Goal: Task Accomplishment & Management: Use online tool/utility

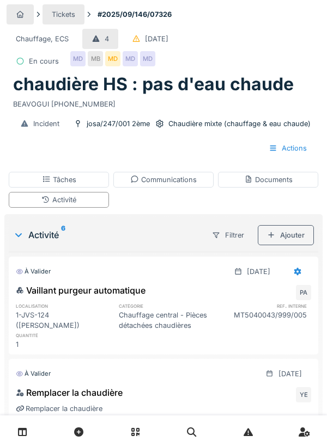
click at [91, 204] on div "Activité" at bounding box center [59, 200] width 100 height 16
click at [99, 198] on div "Activité" at bounding box center [59, 200] width 100 height 16
click at [87, 195] on div "Activité" at bounding box center [59, 200] width 100 height 16
click at [296, 233] on div "Ajouter" at bounding box center [285, 235] width 56 height 20
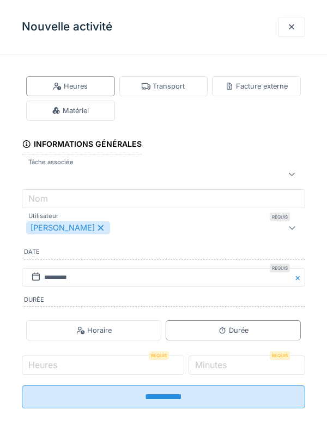
click at [100, 113] on div "Matériel" at bounding box center [70, 111] width 89 height 20
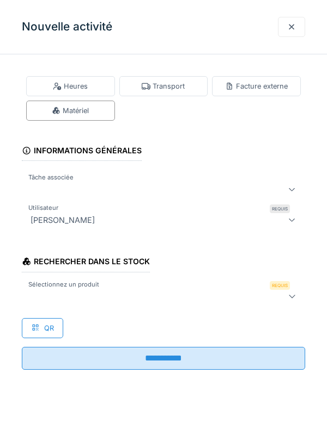
click at [68, 288] on label "Sélectionnez un produit" at bounding box center [63, 284] width 75 height 9
click at [76, 293] on div at bounding box center [145, 296] width 238 height 13
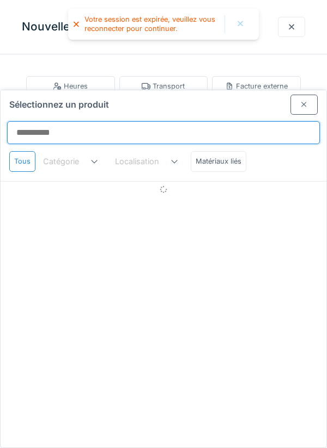
click at [63, 121] on input "Sélectionnez un produit" at bounding box center [163, 132] width 312 height 23
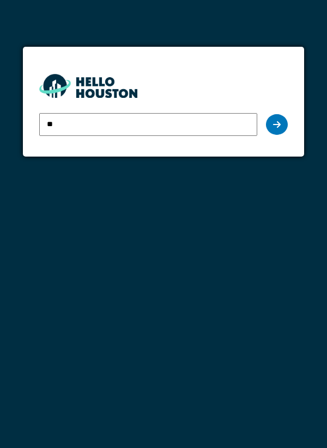
type input "**********"
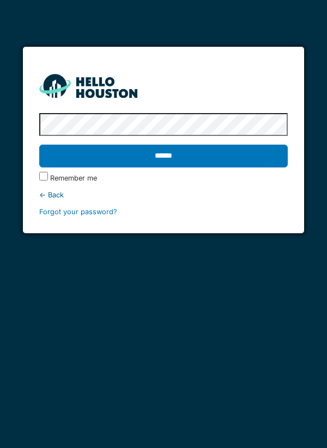
click at [225, 157] on input "******" at bounding box center [163, 156] width 249 height 23
click at [200, 161] on input "******" at bounding box center [163, 156] width 249 height 23
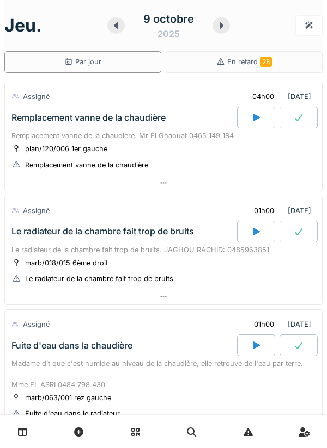
click at [122, 27] on div at bounding box center [115, 25] width 17 height 16
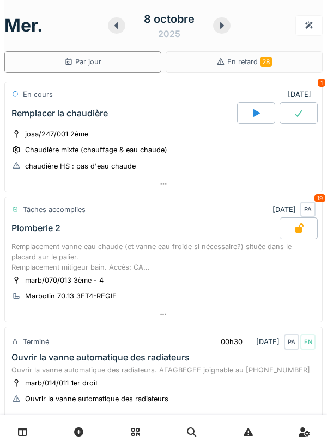
click at [131, 161] on div "chaudière HS : pas d'eau chaude" at bounding box center [73, 166] width 125 height 11
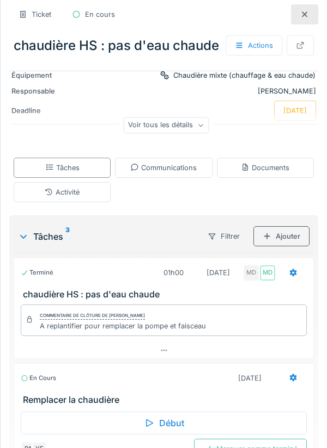
scroll to position [110, 0]
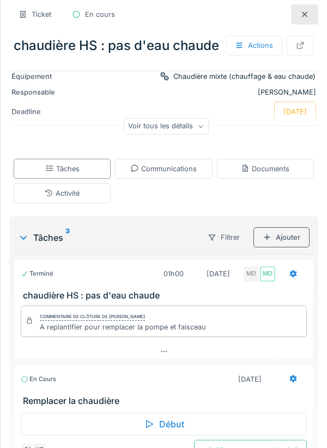
click at [95, 196] on div "Activité" at bounding box center [62, 193] width 97 height 20
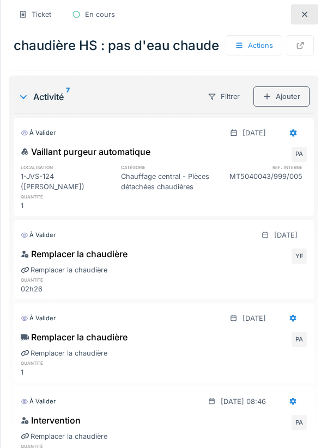
scroll to position [262, 0]
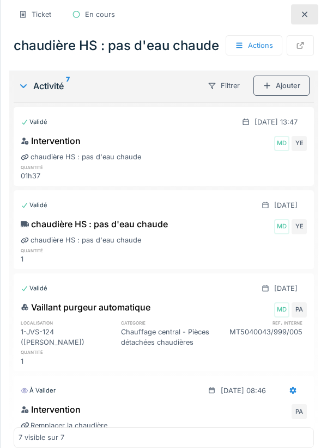
click at [287, 87] on div "Ajouter" at bounding box center [281, 86] width 56 height 20
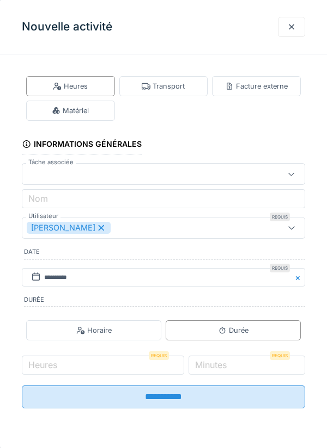
click at [52, 171] on div at bounding box center [145, 174] width 237 height 12
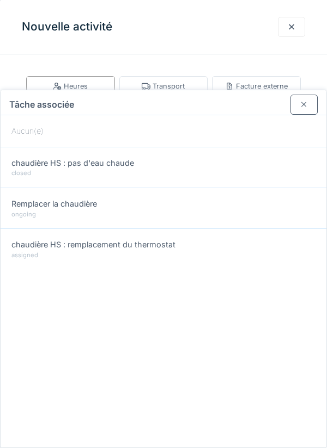
click at [288, 26] on div at bounding box center [291, 27] width 9 height 10
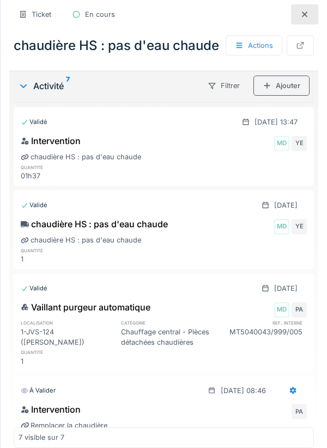
click at [295, 90] on div "Ajouter" at bounding box center [281, 86] width 56 height 20
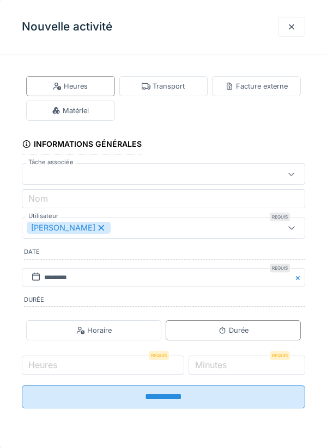
click at [97, 117] on div "Matériel" at bounding box center [70, 111] width 89 height 20
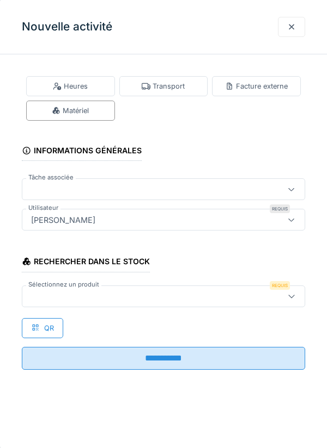
click at [60, 293] on div at bounding box center [145, 297] width 237 height 12
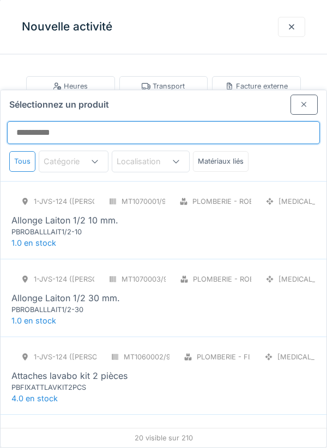
click at [38, 121] on input "Sélectionnez un produit" at bounding box center [163, 132] width 312 height 23
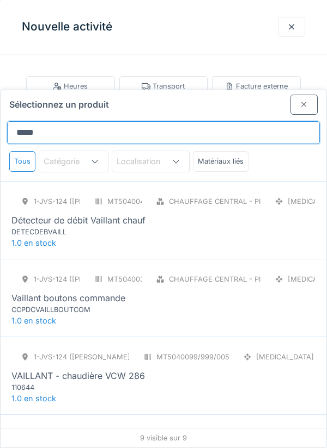
type input "********"
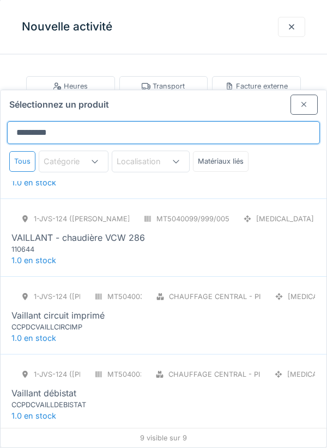
scroll to position [140, 0]
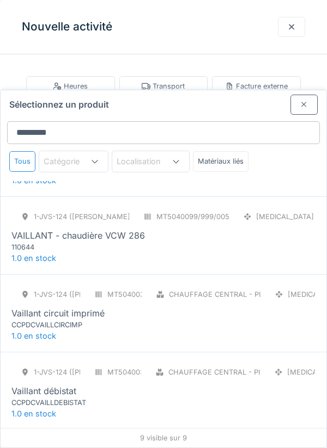
click at [106, 229] on div "VAILLANT - chaudière VCW 286" at bounding box center [77, 235] width 133 height 13
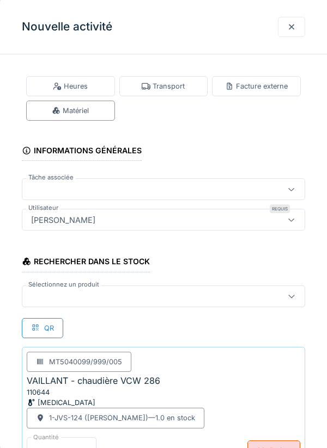
scroll to position [22, 0]
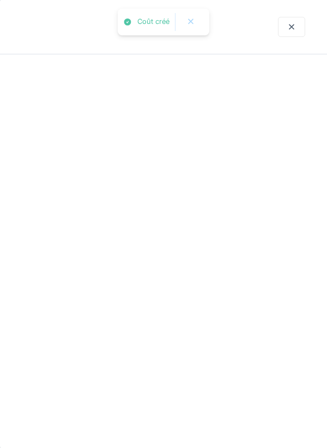
scroll to position [0, 0]
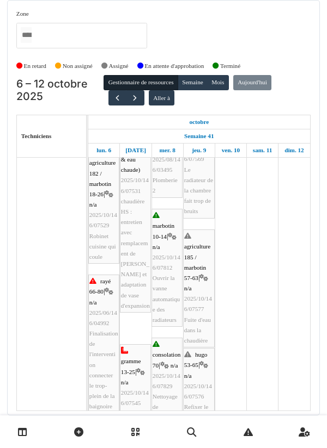
scroll to position [213, 0]
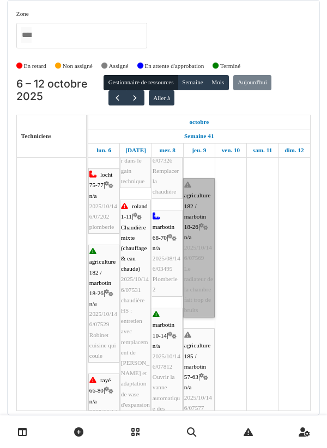
click at [205, 252] on link "agriculture 182 / marbotin 18-26 | n/a 2025/10/146/07569 Le radiateur de la cha…" at bounding box center [199, 248] width 32 height 139
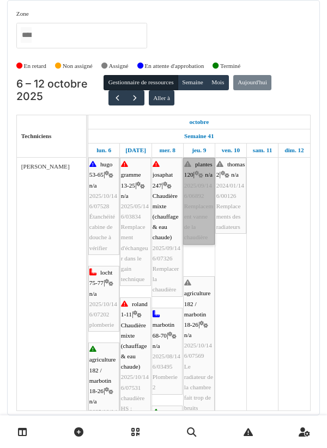
click at [200, 208] on link "plantes 120 | n/a 2025/09/146/06892 Remplacement vanne de la chaudière" at bounding box center [199, 201] width 32 height 87
click at [199, 204] on link "plantes 120 | n/a 2025/09/146/06892 Remplacement vanne de la chaudière" at bounding box center [199, 201] width 32 height 87
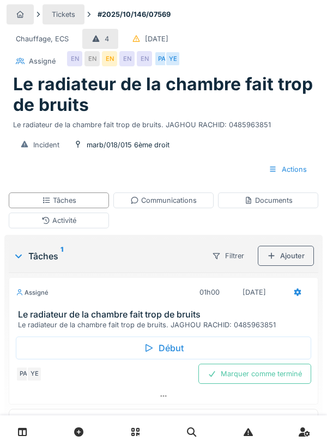
click at [178, 206] on div "Communications" at bounding box center [163, 201] width 100 height 16
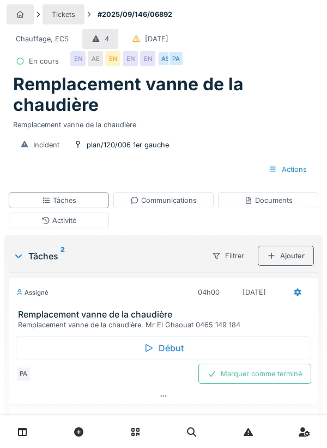
click at [192, 199] on div "Communications" at bounding box center [163, 200] width 66 height 10
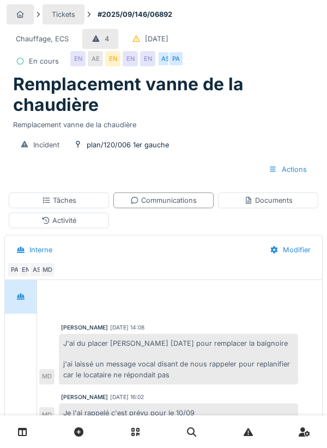
scroll to position [150, 0]
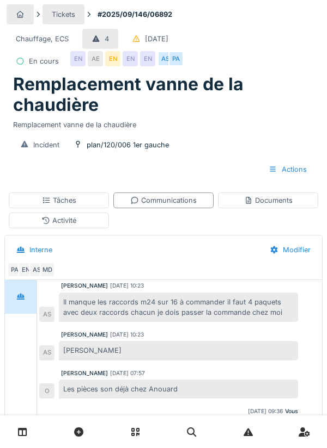
click at [297, 170] on div "Actions" at bounding box center [287, 169] width 57 height 20
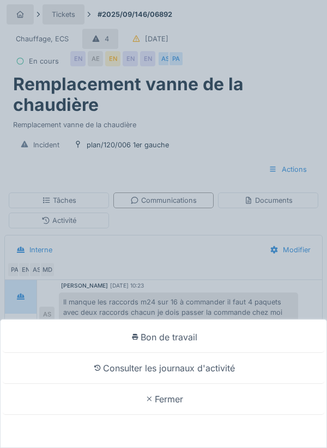
click at [292, 175] on div "Bon de travail Consulter les journaux d'activité Fermer" at bounding box center [163, 224] width 327 height 448
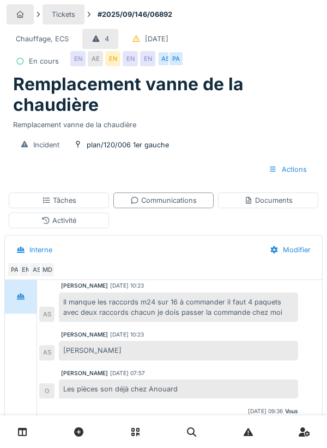
click at [91, 200] on div "Tâches" at bounding box center [59, 201] width 100 height 16
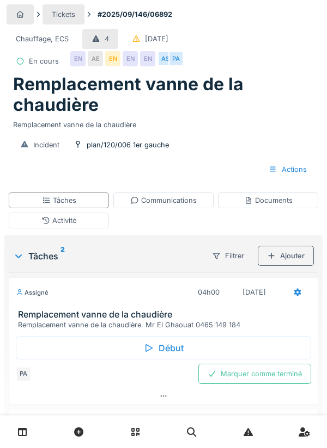
click at [239, 263] on div "Filtrer" at bounding box center [227, 256] width 51 height 20
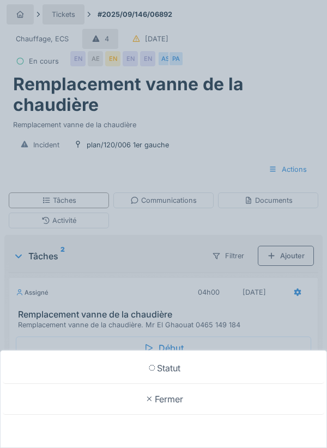
click at [171, 269] on div "Statut Fermer" at bounding box center [163, 224] width 327 height 448
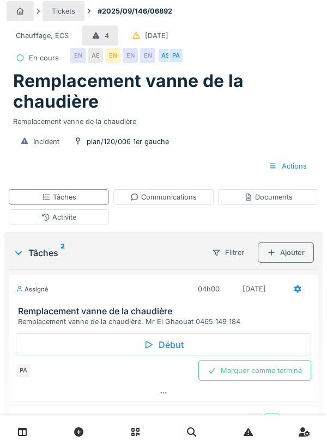
scroll to position [0, 0]
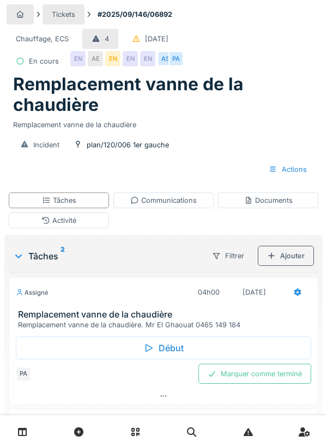
click at [92, 226] on div "Activité" at bounding box center [59, 221] width 100 height 16
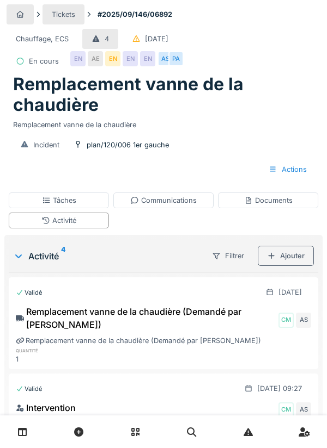
click at [240, 256] on div "Filtrer" at bounding box center [227, 256] width 51 height 20
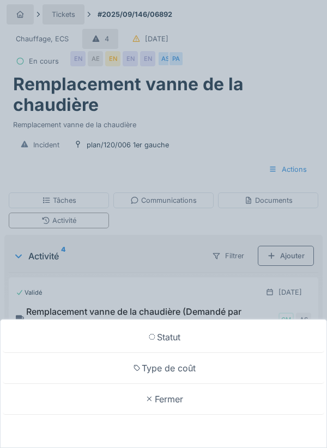
click at [199, 239] on div "Statut Type de coût Fermer" at bounding box center [163, 224] width 327 height 448
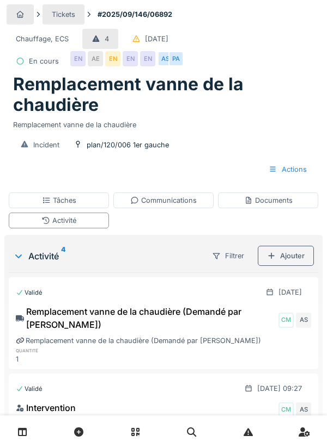
click at [292, 207] on div "Documents" at bounding box center [268, 201] width 100 height 16
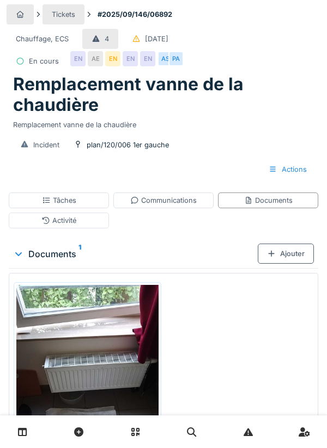
click at [298, 177] on div "Actions" at bounding box center [287, 169] width 57 height 20
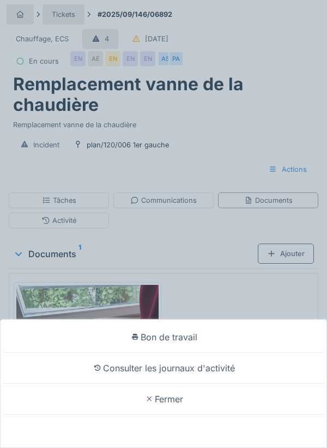
click at [194, 228] on div "Bon de travail Consulter les journaux d'activité Fermer" at bounding box center [163, 224] width 327 height 448
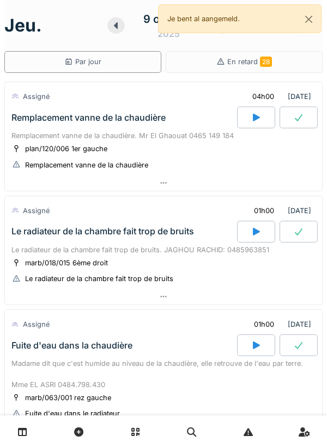
click at [144, 147] on div "plan/120/006 1er gauche Remplacement vanne de la chaudière" at bounding box center [163, 156] width 304 height 27
click at [142, 127] on div "Remplacement vanne de la chaudière" at bounding box center [122, 118] width 227 height 22
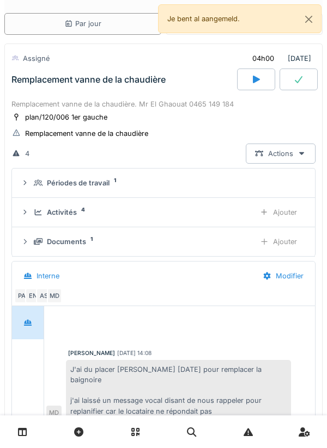
scroll to position [76, 0]
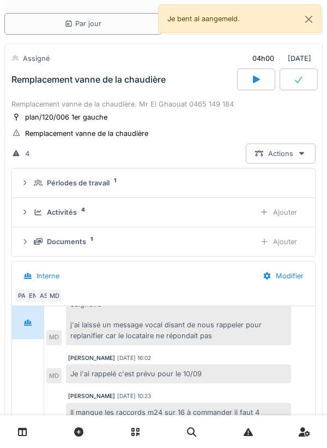
click at [175, 178] on div "Périodes de travail 1" at bounding box center [168, 183] width 268 height 10
